Goal: Transaction & Acquisition: Subscribe to service/newsletter

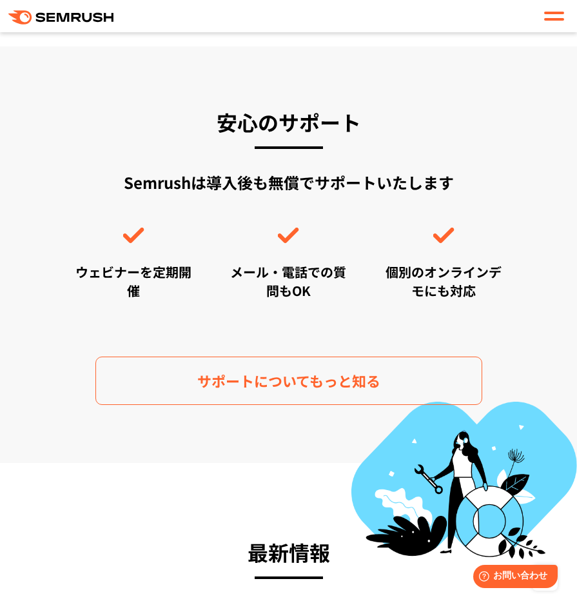
scroll to position [5330, 0]
